Goal: Task Accomplishment & Management: Complete application form

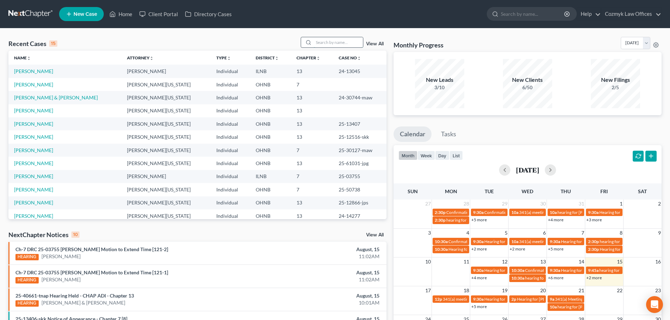
click at [325, 44] on input "search" at bounding box center [338, 42] width 49 height 10
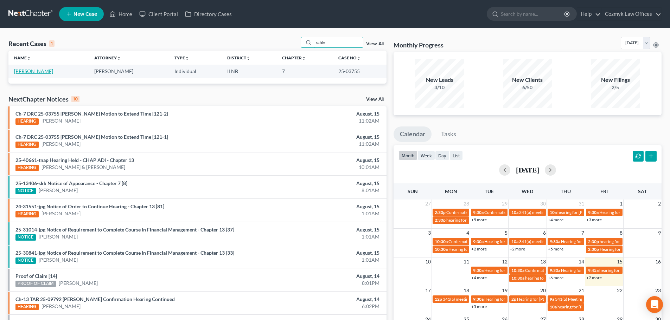
type input "schle"
click at [28, 71] on link "[PERSON_NAME]" at bounding box center [33, 71] width 39 height 6
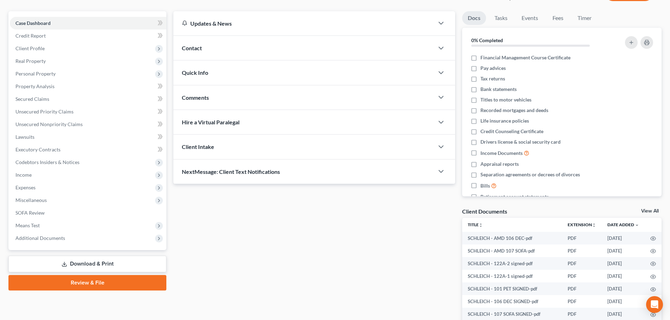
scroll to position [133, 0]
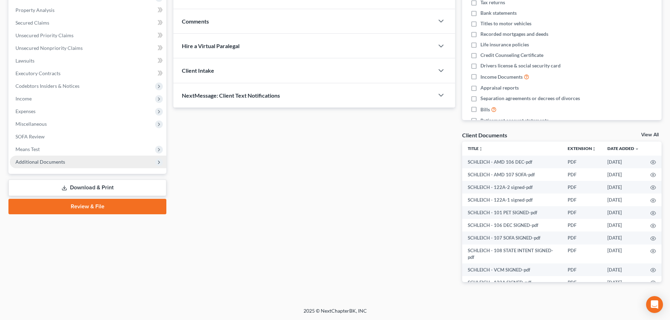
click at [63, 159] on span "Additional Documents" at bounding box center [40, 162] width 50 height 6
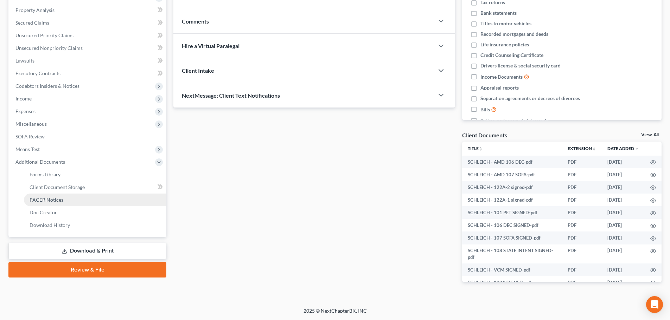
click at [70, 200] on link "PACER Notices" at bounding box center [95, 200] width 142 height 13
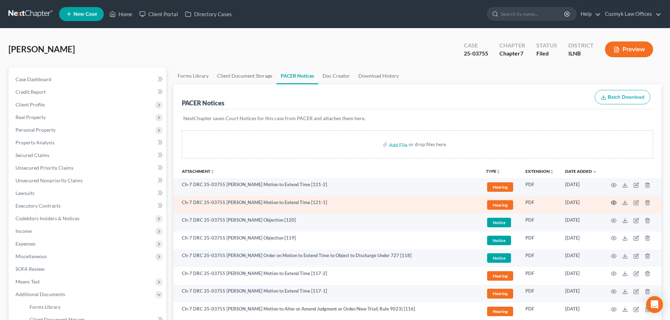
click at [612, 202] on icon "button" at bounding box center [613, 203] width 5 height 4
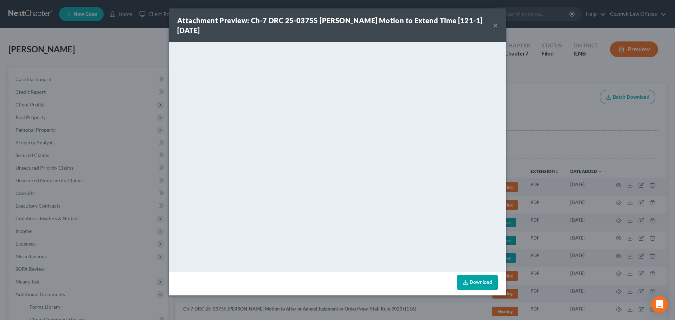
click at [493, 25] on button "×" at bounding box center [495, 25] width 5 height 8
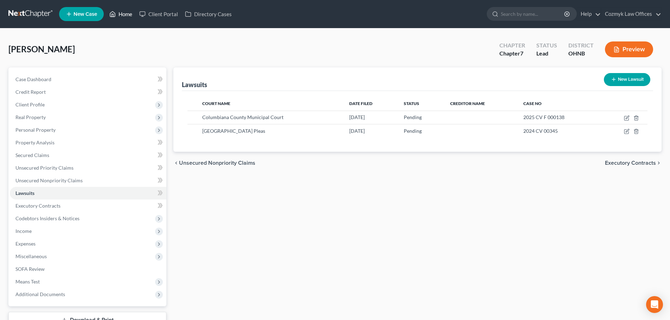
click at [126, 14] on link "Home" at bounding box center [121, 14] width 30 height 13
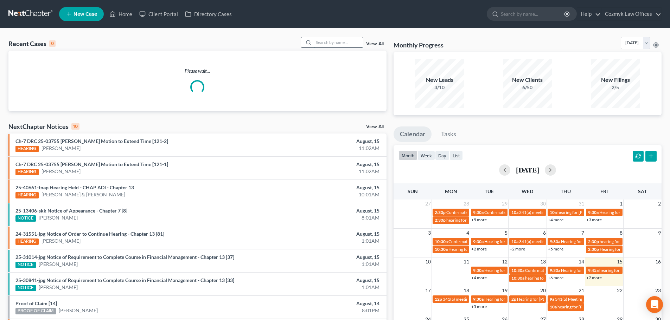
click at [346, 43] on input "search" at bounding box center [338, 42] width 49 height 10
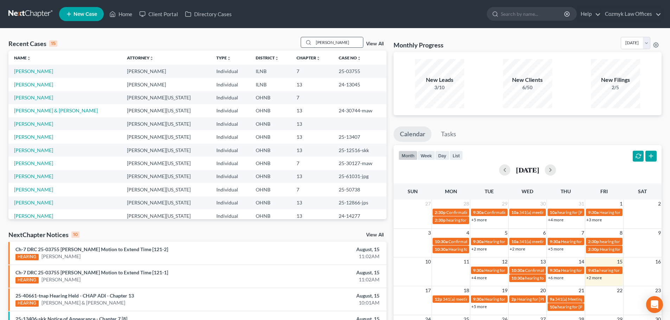
type input "[PERSON_NAME]"
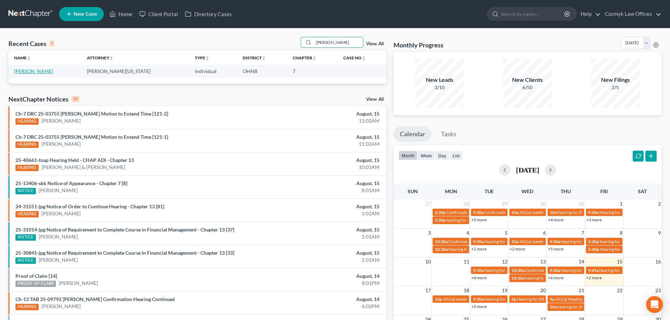
click at [40, 72] on link "[PERSON_NAME]" at bounding box center [33, 71] width 39 height 6
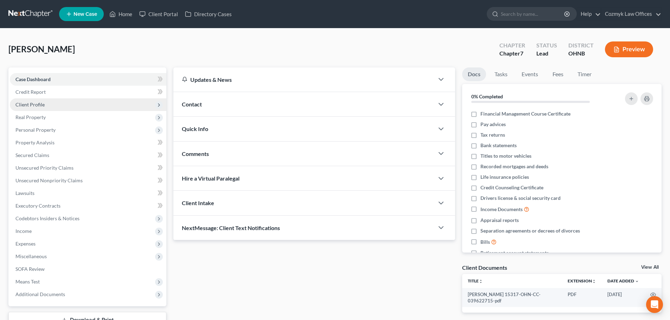
click at [74, 103] on span "Client Profile" at bounding box center [88, 105] width 157 height 13
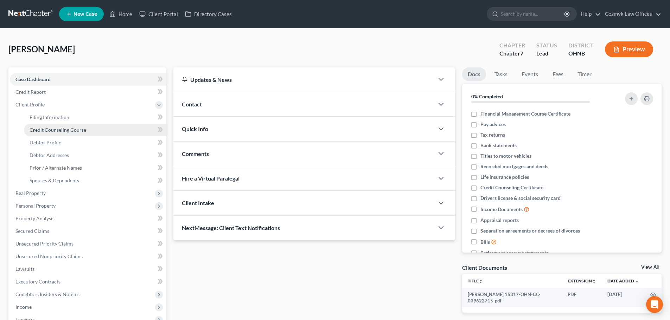
click at [74, 127] on span "Credit Counseling Course" at bounding box center [58, 130] width 57 height 6
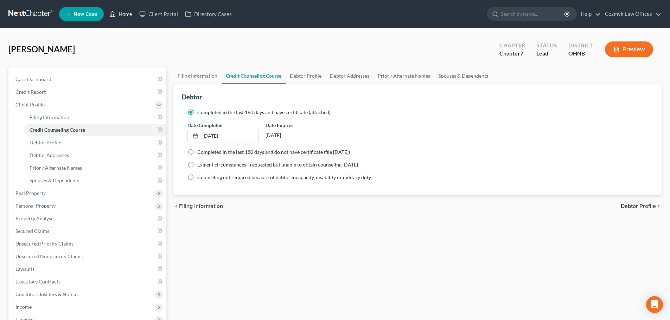
click at [125, 15] on link "Home" at bounding box center [121, 14] width 30 height 13
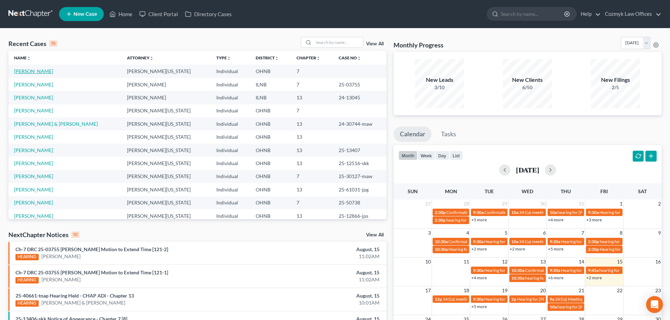
click at [29, 72] on link "[PERSON_NAME]" at bounding box center [33, 71] width 39 height 6
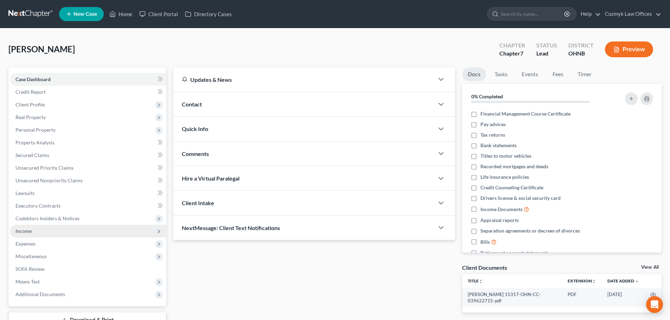
click at [30, 227] on span "Income" at bounding box center [88, 231] width 157 height 13
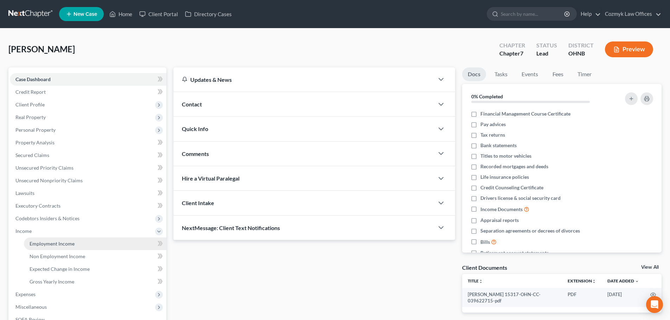
click at [53, 244] on span "Employment Income" at bounding box center [52, 244] width 45 height 6
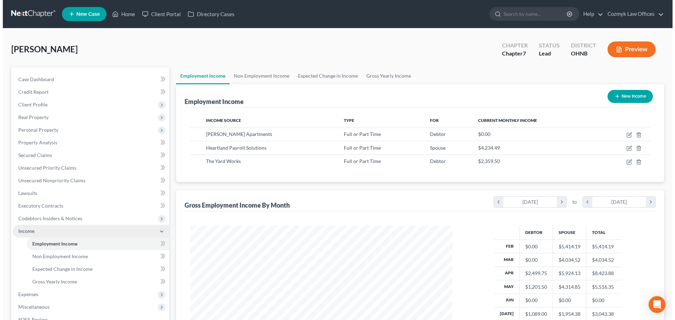
scroll to position [131, 277]
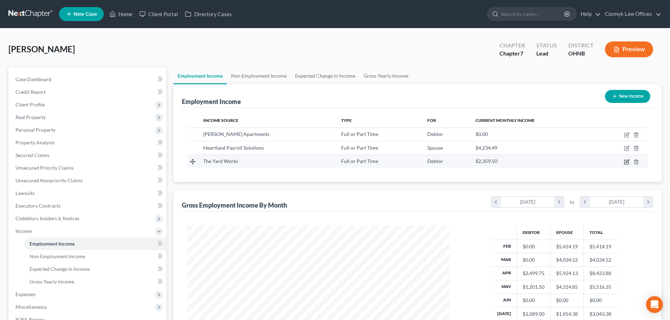
click at [627, 162] on icon "button" at bounding box center [627, 162] width 6 height 6
select select "0"
select select "36"
select select "2"
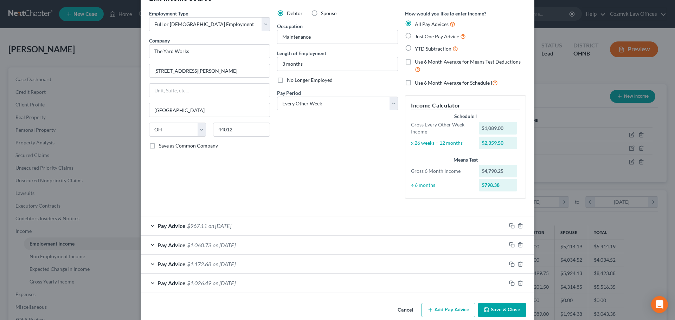
scroll to position [34, 0]
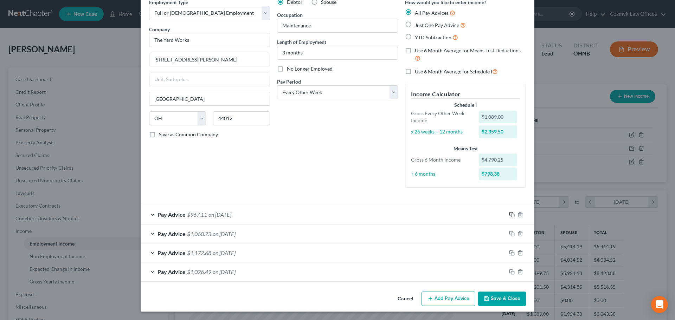
click at [509, 214] on icon "button" at bounding box center [512, 215] width 6 height 6
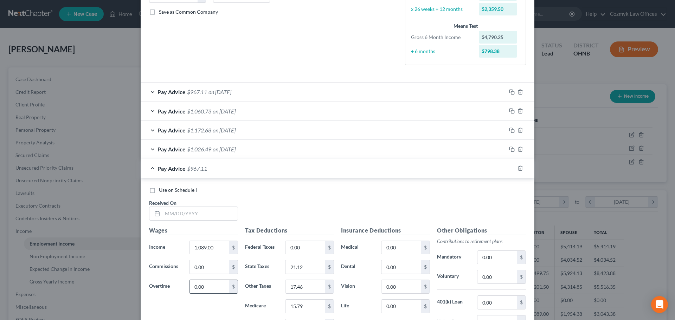
scroll to position [210, 0]
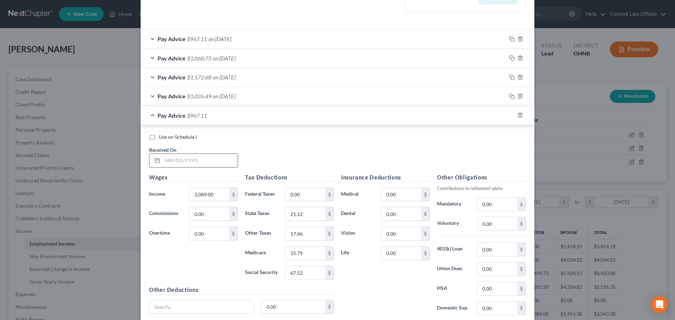
click at [201, 164] on input "text" at bounding box center [200, 160] width 75 height 13
type input "[DATE]"
type input "1,111.50"
type input "21.80"
type input "16.67"
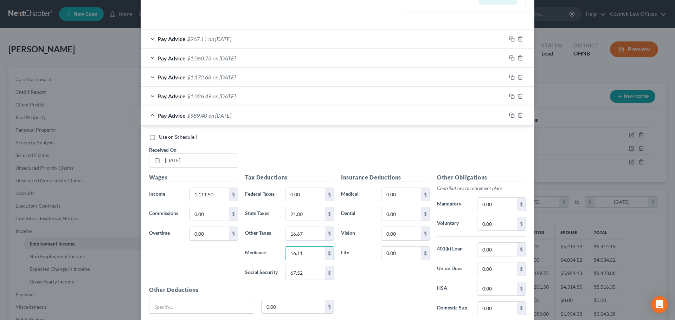
type input "16.11"
type input "68.91"
click at [509, 115] on icon "button" at bounding box center [512, 116] width 6 height 6
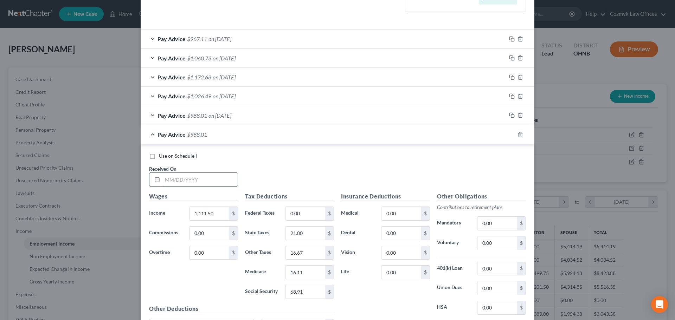
click at [197, 177] on input "text" at bounding box center [200, 179] width 75 height 13
type input "[DATE]"
type input "1,437.75"
type input "28.39"
type input "31.55"
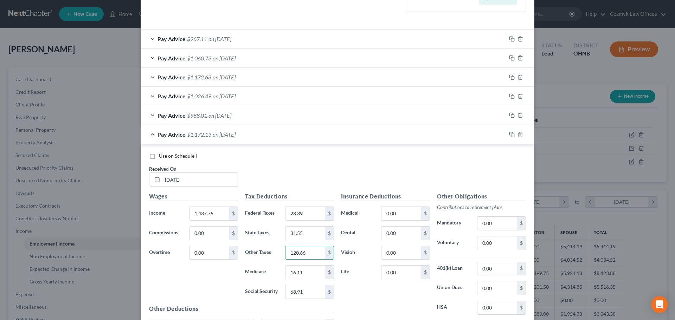
type input "120.66"
type input "20.85"
type input "89.14"
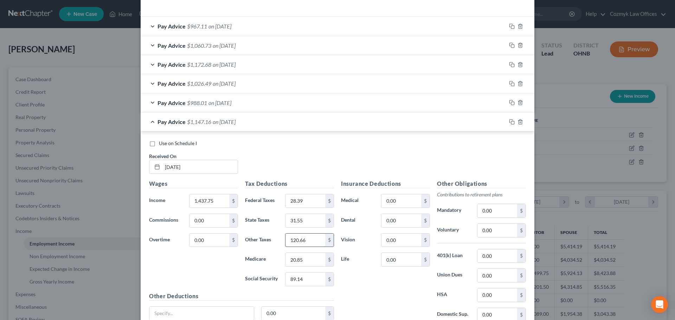
click at [300, 243] on input "120.66" at bounding box center [306, 240] width 40 height 13
type input "89.11"
click at [208, 205] on input "1,437.75" at bounding box center [210, 201] width 40 height 13
type input "28.39"
type input "31.55"
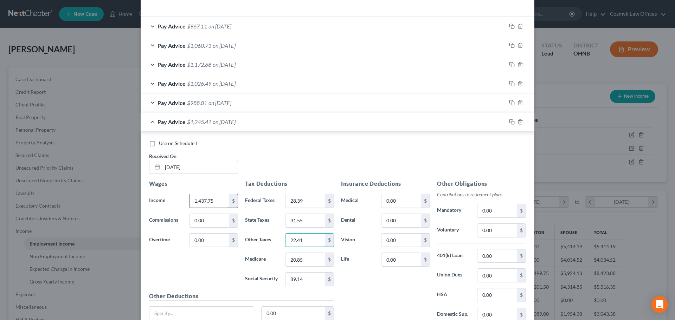
type input "22.41"
type input "20.85"
type input "89.14"
click at [510, 122] on icon "button" at bounding box center [512, 122] width 6 height 6
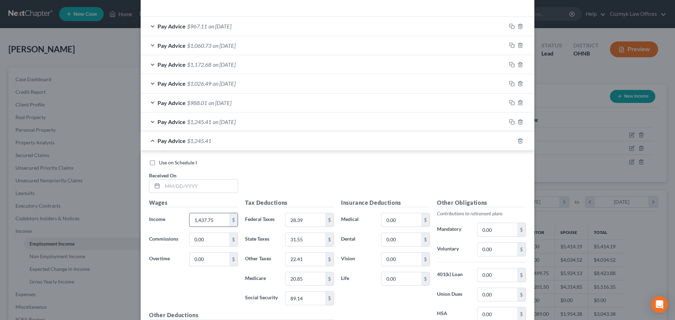
click at [207, 215] on input "1,437.75" at bounding box center [210, 220] width 40 height 13
type input "1,482.75"
click at [197, 189] on input "text" at bounding box center [200, 186] width 75 height 13
type input "[DATE]"
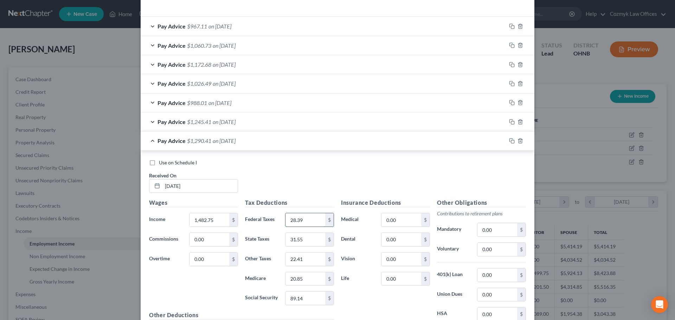
click at [296, 214] on input "28.39" at bounding box center [306, 220] width 40 height 13
type input "32.89"
type input "54.71"
type input "40.38"
click at [313, 300] on input "89.14" at bounding box center [306, 298] width 40 height 13
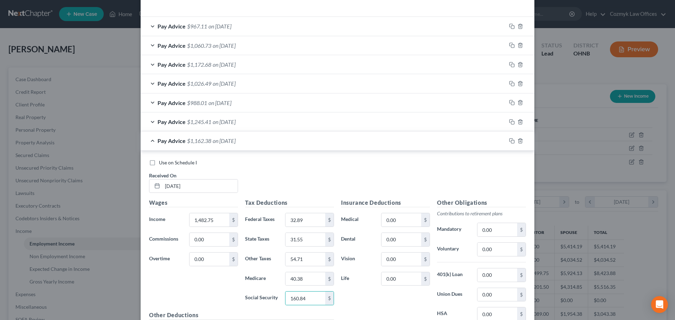
click at [437, 179] on div "Use on Schedule I Received On * [DATE]" at bounding box center [338, 179] width 384 height 40
click at [302, 300] on input "160.84" at bounding box center [306, 298] width 40 height 13
type input "86.34"
click at [297, 276] on input "40.38" at bounding box center [306, 279] width 40 height 13
click at [296, 280] on input "40.38" at bounding box center [306, 279] width 40 height 13
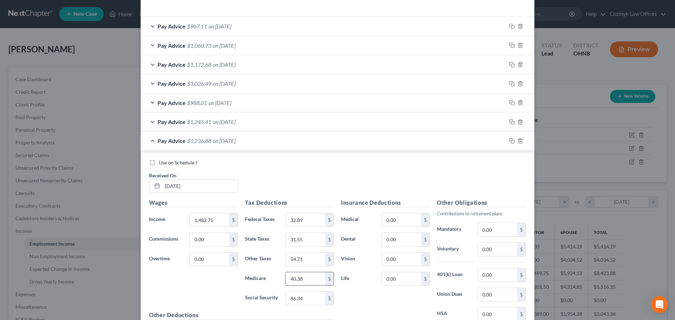
click at [296, 280] on input "40.38" at bounding box center [306, 279] width 40 height 13
type input "22.96"
click at [294, 261] on input "54.71" at bounding box center [306, 259] width 40 height 13
type input "43.76"
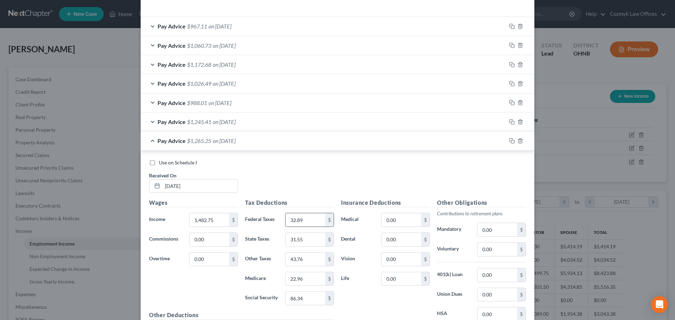
click at [286, 220] on input "32.89" at bounding box center [306, 220] width 40 height 13
click at [287, 220] on input "32.89" at bounding box center [306, 220] width 40 height 13
click at [287, 220] on input "2,832.89" at bounding box center [306, 220] width 40 height 13
click at [288, 220] on input "2,832.89" at bounding box center [306, 220] width 40 height 13
click at [288, 221] on input "2,832.89" at bounding box center [306, 220] width 40 height 13
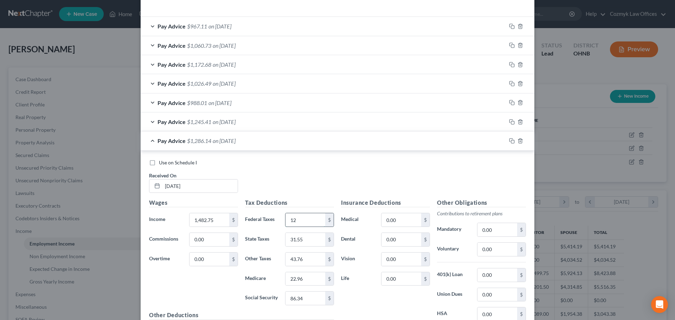
type input "1"
type input "28.12"
click at [270, 182] on div "Use on Schedule I Received On * [DATE]" at bounding box center [338, 179] width 384 height 40
click at [269, 143] on div "Pay Advice $1,270.02 on [DATE]" at bounding box center [324, 141] width 366 height 19
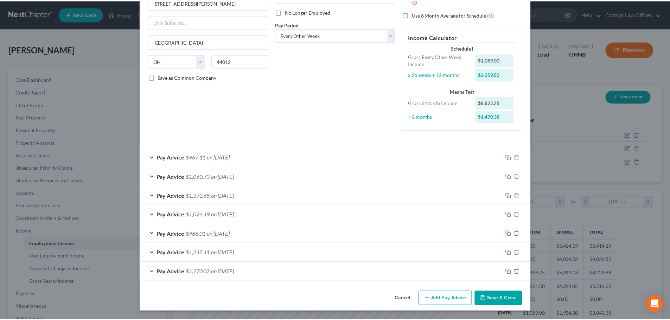
scroll to position [91, 0]
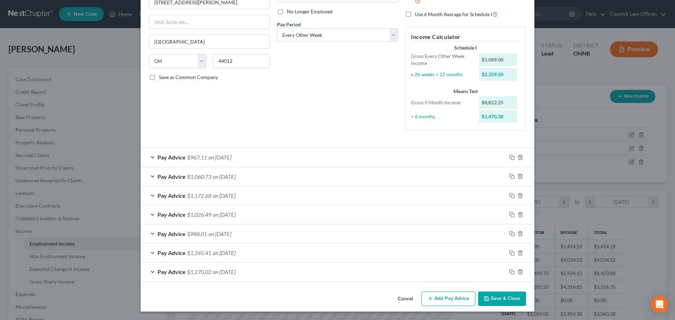
click at [495, 303] on button "Save & Close" at bounding box center [502, 299] width 48 height 15
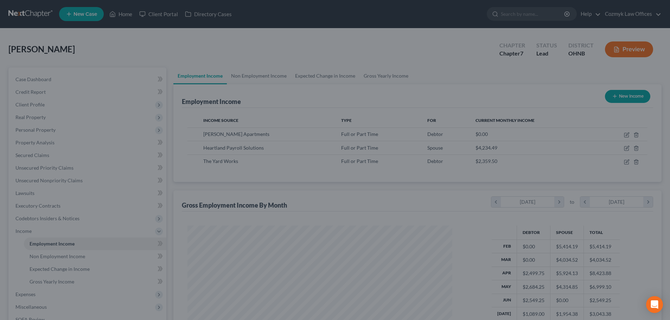
scroll to position [351677, 351532]
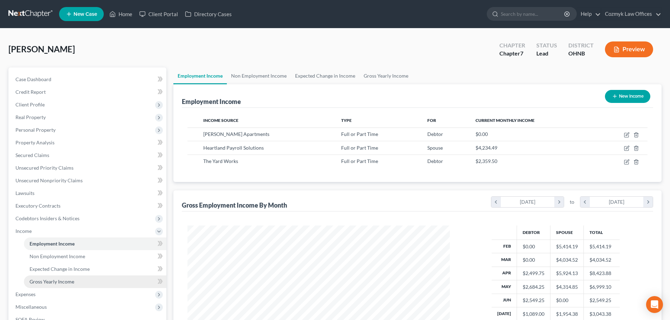
click at [95, 280] on link "Gross Yearly Income" at bounding box center [95, 282] width 142 height 13
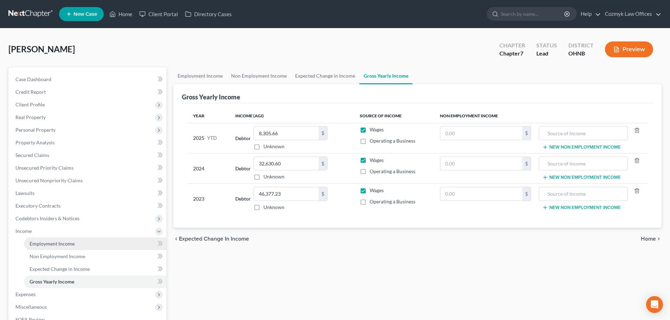
click at [44, 248] on link "Employment Income" at bounding box center [95, 244] width 142 height 13
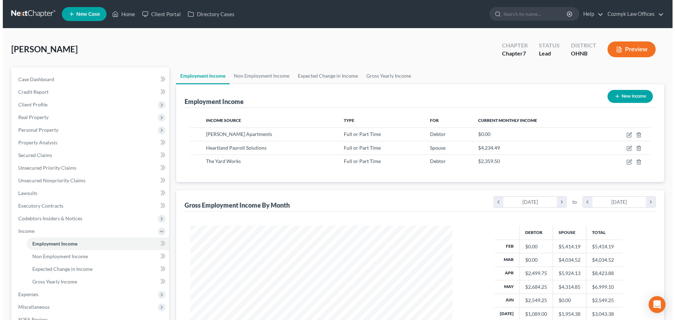
scroll to position [131, 277]
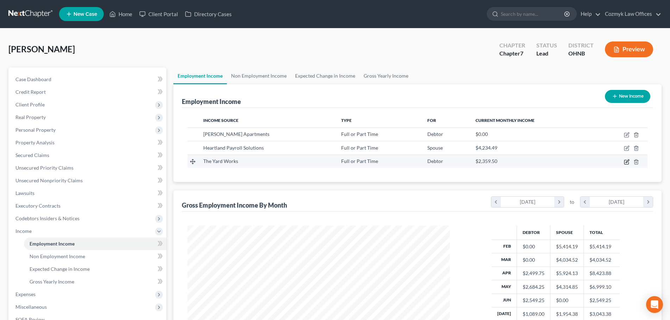
click at [626, 161] on icon "button" at bounding box center [627, 162] width 6 height 6
select select "0"
select select "36"
select select "2"
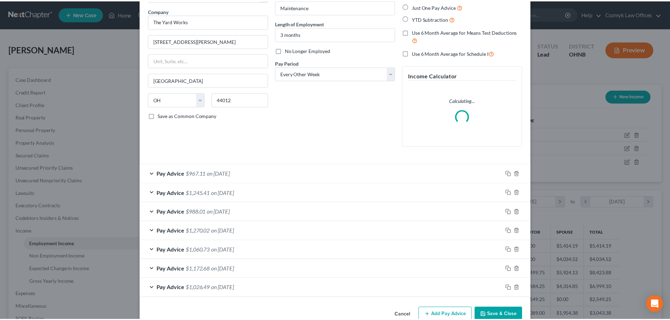
scroll to position [69, 0]
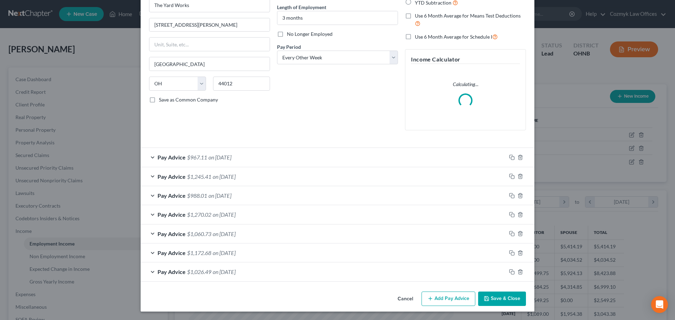
click at [401, 299] on button "Cancel" at bounding box center [405, 300] width 27 height 14
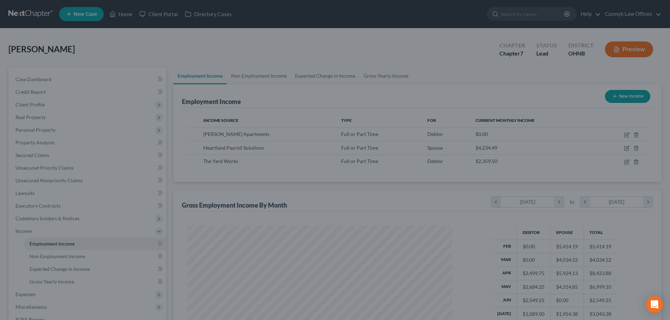
scroll to position [351677, 351532]
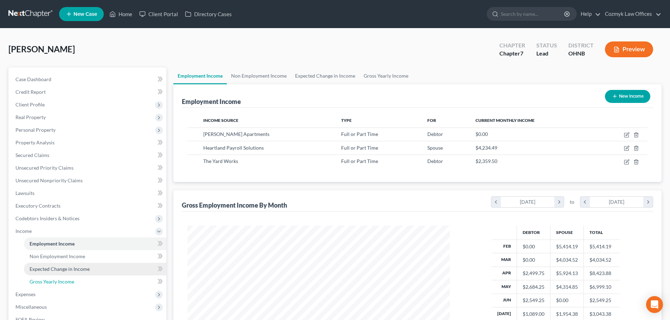
drag, startPoint x: 45, startPoint y: 283, endPoint x: 91, endPoint y: 267, distance: 48.4
click at [45, 283] on span "Gross Yearly Income" at bounding box center [52, 282] width 45 height 6
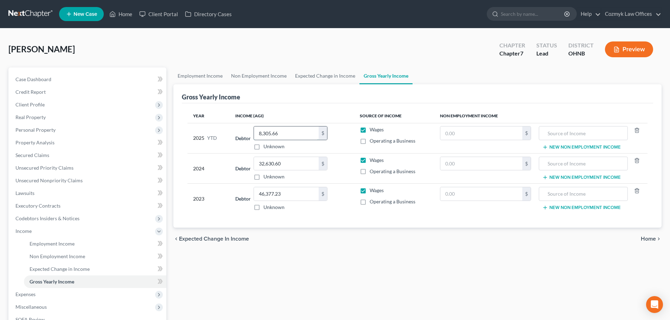
click at [271, 136] on input "8,305.66" at bounding box center [286, 133] width 65 height 13
type input "13,426.66"
click at [107, 292] on span "Expenses" at bounding box center [88, 294] width 157 height 13
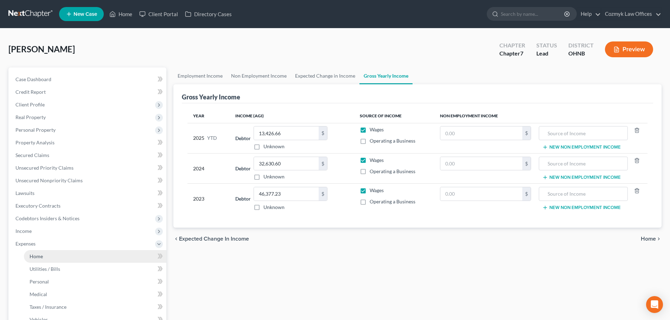
click at [52, 258] on link "Home" at bounding box center [95, 256] width 142 height 13
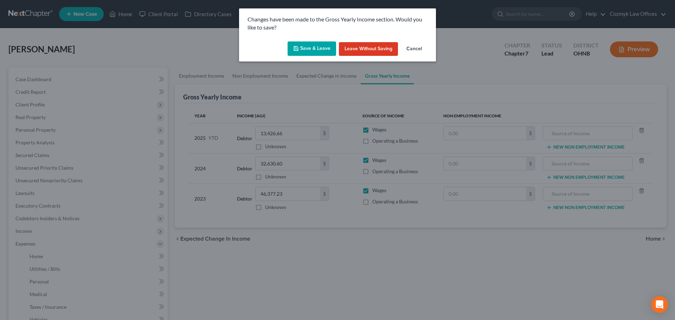
click at [324, 45] on button "Save & Leave" at bounding box center [312, 49] width 49 height 15
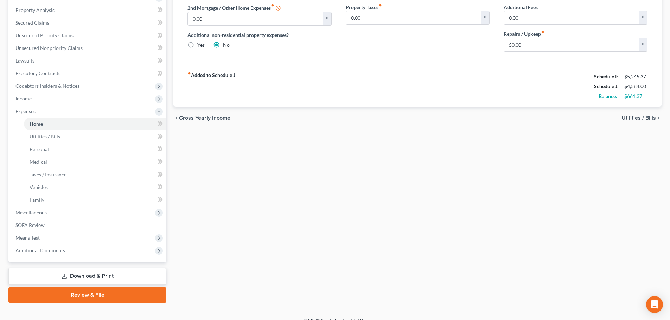
scroll to position [141, 0]
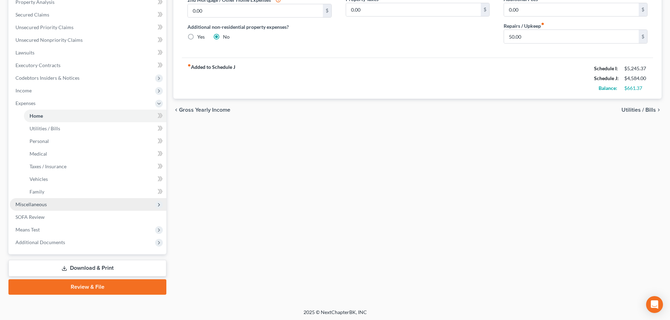
click at [43, 204] on span "Miscellaneous" at bounding box center [30, 205] width 31 height 6
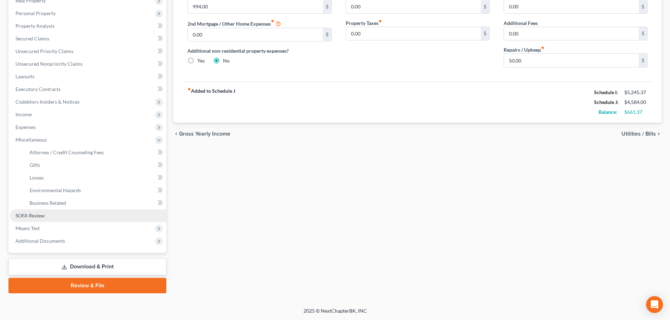
scroll to position [117, 0]
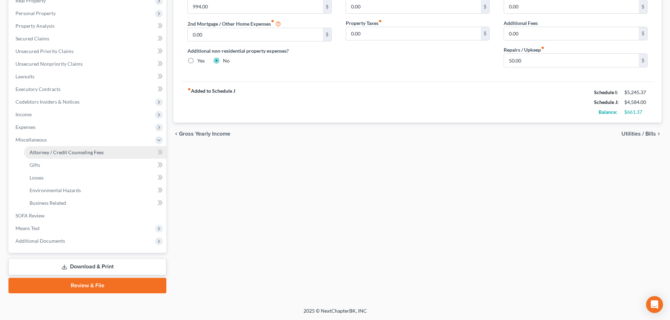
click at [47, 155] on span "Attorney / Credit Counseling Fees" at bounding box center [67, 153] width 74 height 6
select select "1"
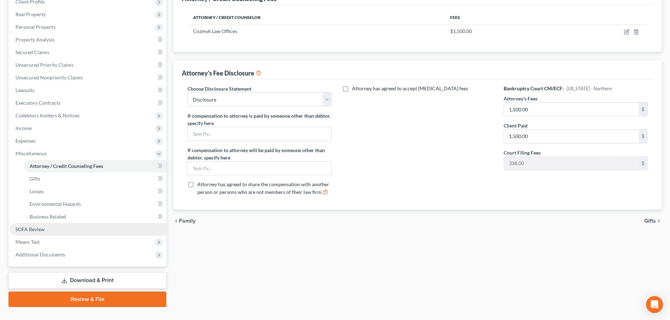
scroll to position [117, 0]
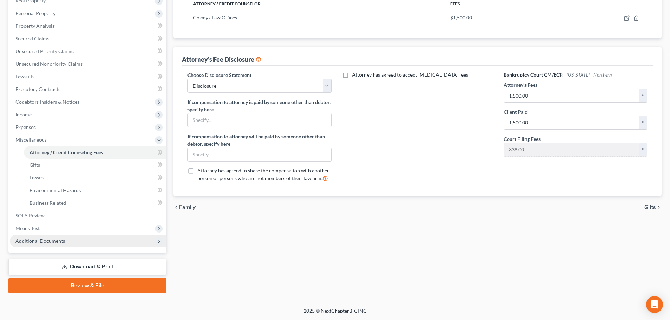
click at [70, 243] on span "Additional Documents" at bounding box center [88, 241] width 157 height 13
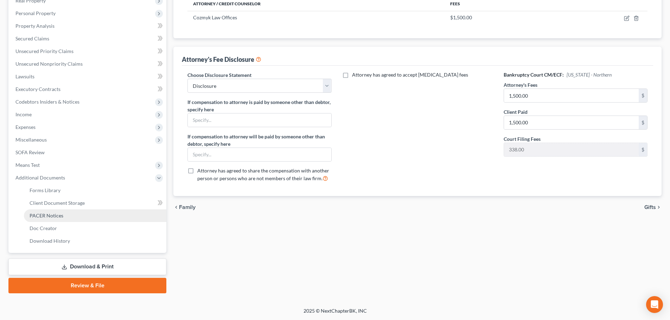
click at [58, 221] on link "PACER Notices" at bounding box center [95, 216] width 142 height 13
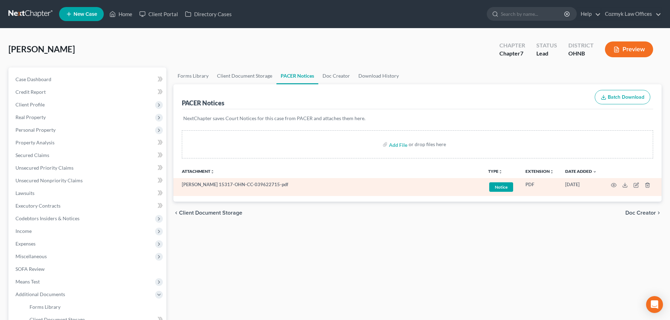
click at [651, 186] on td at bounding box center [632, 187] width 59 height 18
click at [647, 188] on icon "button" at bounding box center [647, 185] width 3 height 5
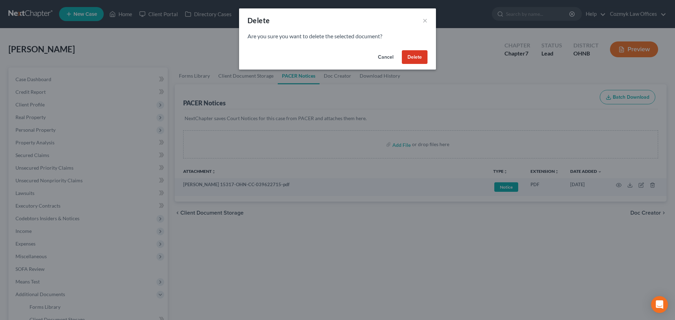
click at [414, 67] on div "Cancel Delete" at bounding box center [337, 58] width 197 height 23
click at [413, 57] on button "Delete" at bounding box center [415, 57] width 26 height 14
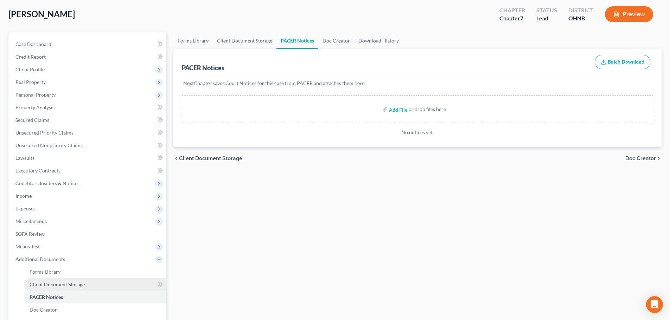
click at [69, 281] on link "Client Document Storage" at bounding box center [95, 285] width 142 height 13
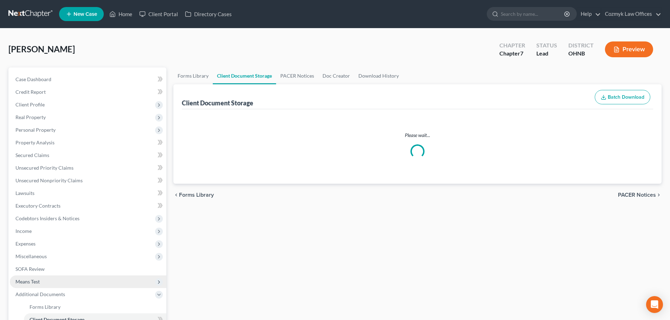
select select "5"
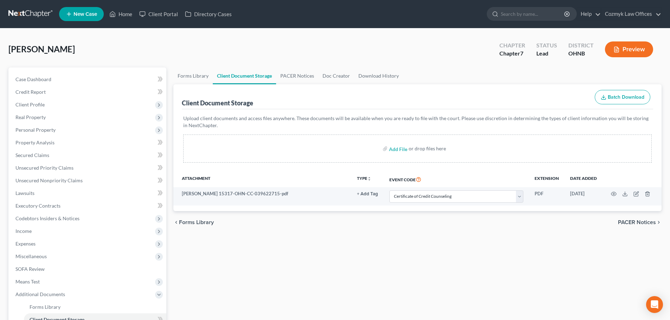
click at [356, 263] on div "Forms Library Client Document Storage PACER Notices Doc Creator Download Histor…" at bounding box center [417, 239] width 495 height 343
